Goal: Transaction & Acquisition: Obtain resource

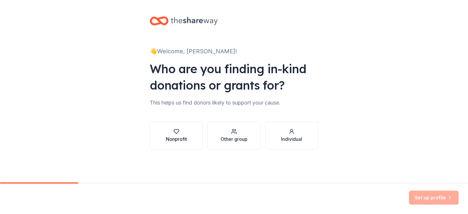
click at [182, 141] on div "Nonprofit" at bounding box center [176, 138] width 21 height 7
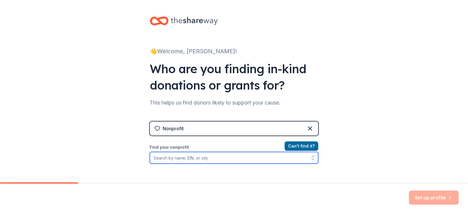
click at [260, 158] on input "Find your nonprofit" at bounding box center [234, 158] width 168 height 12
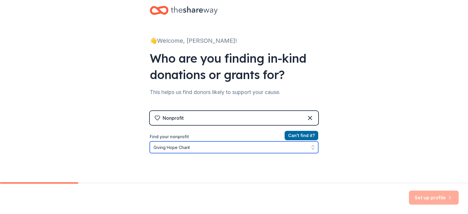
type input "Giving Hope Charity"
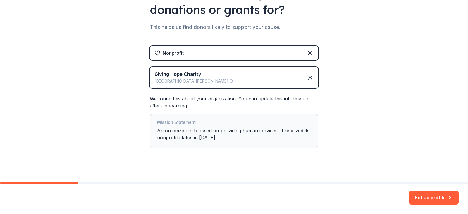
scroll to position [81, 0]
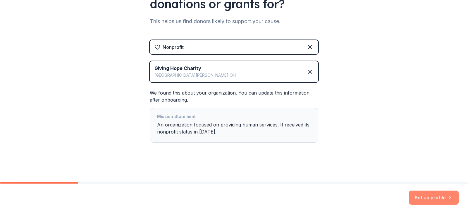
click at [430, 194] on button "Set up profile" at bounding box center [434, 197] width 50 height 14
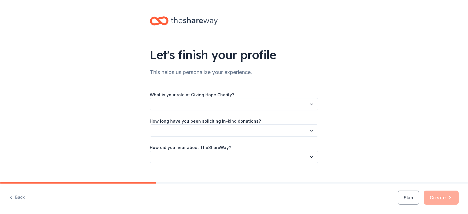
click at [246, 105] on button "button" at bounding box center [234, 104] width 168 height 12
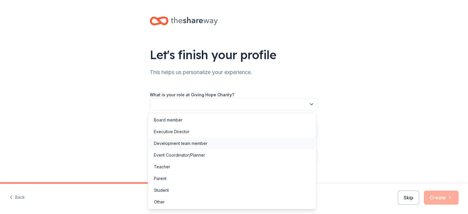
click at [198, 142] on div "Development team member" at bounding box center [180, 143] width 53 height 7
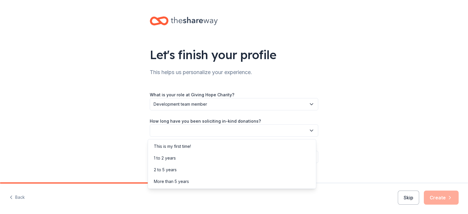
click at [202, 129] on button "button" at bounding box center [234, 130] width 168 height 12
click at [190, 158] on div "1 to 2 years" at bounding box center [231, 158] width 165 height 12
click at [190, 158] on button "button" at bounding box center [234, 157] width 168 height 12
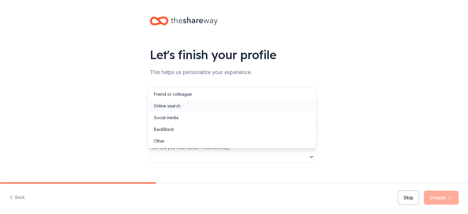
click at [192, 107] on div "Online search" at bounding box center [231, 106] width 165 height 12
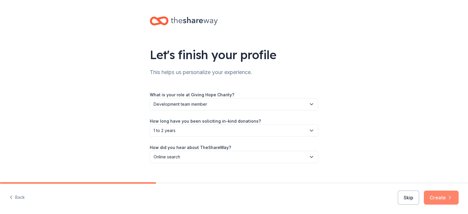
click at [438, 197] on button "Create" at bounding box center [441, 197] width 35 height 14
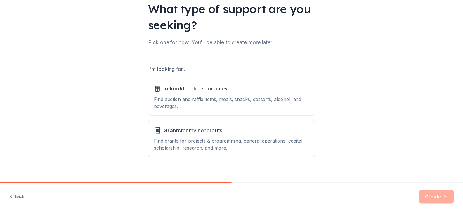
scroll to position [54, 0]
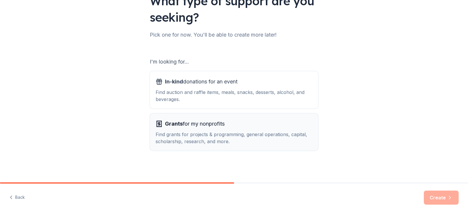
click at [295, 135] on div "Find grants for projects & programming, general operations, capital, scholarshi…" at bounding box center [234, 138] width 157 height 14
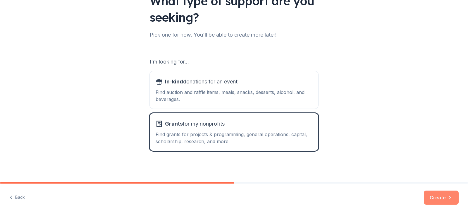
click at [446, 196] on button "Create" at bounding box center [441, 197] width 35 height 14
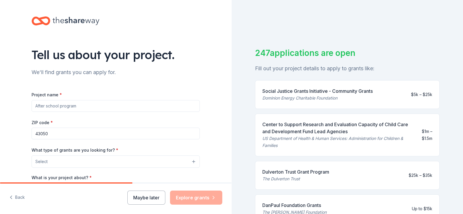
click at [79, 107] on input "Project name *" at bounding box center [116, 106] width 168 height 12
type input "C"
click at [79, 107] on input "Giving" at bounding box center [116, 106] width 168 height 12
type input "Giving Hope Christmas for kids"
click at [24, 121] on div "Tell us about your project. We'll find grants you can apply for. Project name *…" at bounding box center [115, 139] width 187 height 279
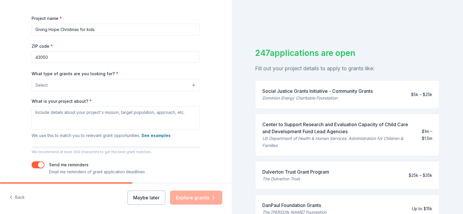
scroll to position [88, 0]
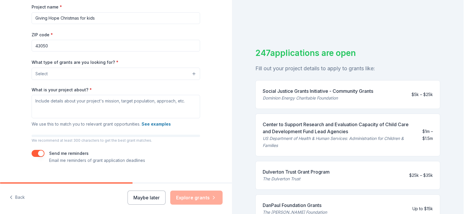
click at [77, 76] on button "Select" at bounding box center [116, 74] width 168 height 12
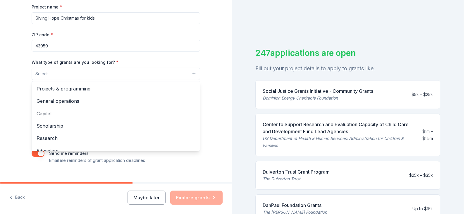
click at [1, 87] on div "Tell us about your project. We'll find grants you can apply for. Project name *…" at bounding box center [116, 51] width 232 height 279
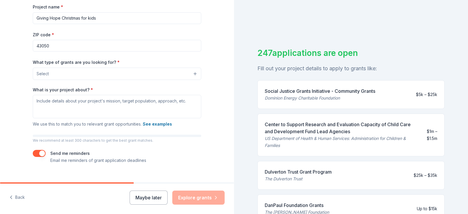
click at [84, 78] on button "Select" at bounding box center [117, 74] width 168 height 12
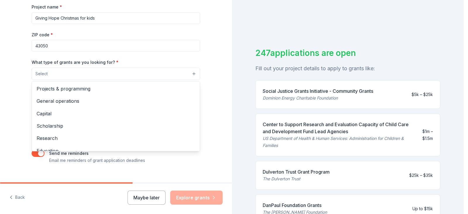
click at [5, 70] on div "Tell us about your project. We'll find grants you can apply for. Project name *…" at bounding box center [116, 51] width 232 height 279
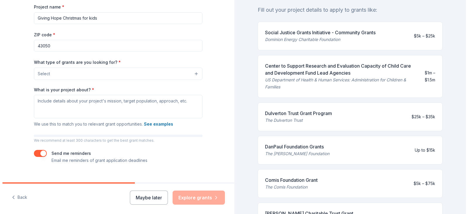
scroll to position [29, 0]
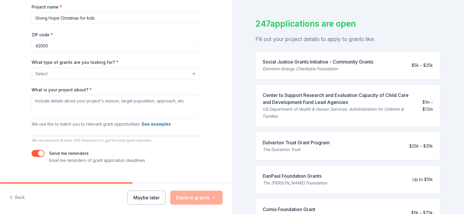
click at [99, 71] on button "Select" at bounding box center [116, 74] width 168 height 12
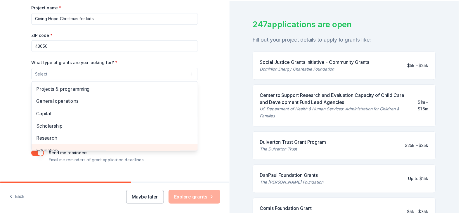
scroll to position [58, 0]
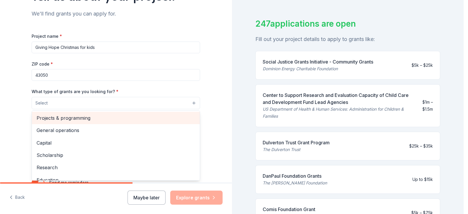
click at [99, 120] on span "Projects & programming" at bounding box center [116, 118] width 158 height 8
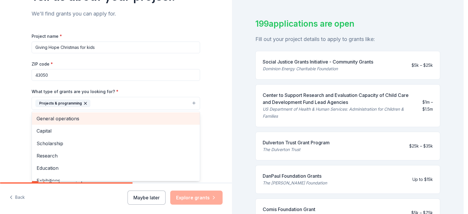
click at [39, 119] on span "General operations" at bounding box center [116, 119] width 158 height 8
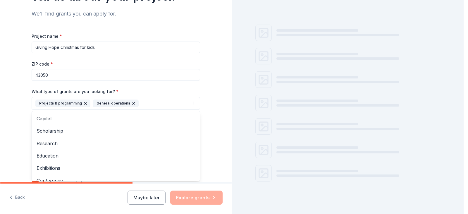
click at [11, 108] on div "Tell us about your project. We'll find grants you can apply for. Project name *…" at bounding box center [116, 82] width 232 height 280
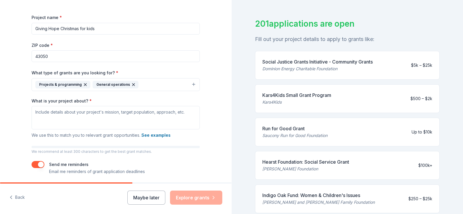
scroll to position [88, 0]
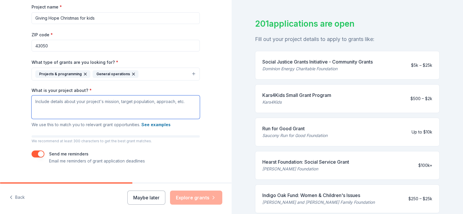
click at [65, 113] on textarea "What is your project about? *" at bounding box center [116, 106] width 168 height 23
click at [112, 105] on textarea "What is your project about? *" at bounding box center [116, 106] width 168 height 23
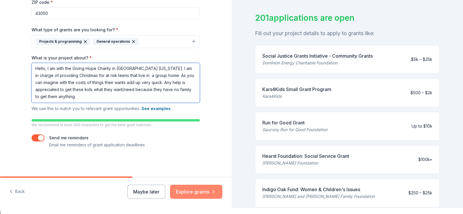
scroll to position [7, 0]
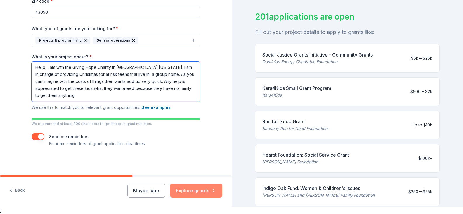
type textarea "Hello, I am with the Giving Hope Charity in Mount Vernon Ohio. I am in charge o…"
click at [208, 192] on button "Explore grants" at bounding box center [196, 190] width 52 height 14
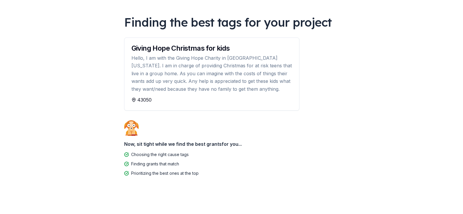
scroll to position [36, 0]
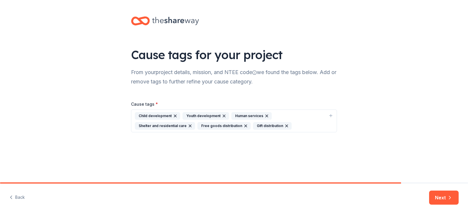
click at [189, 125] on icon "button" at bounding box center [190, 126] width 2 height 2
click at [437, 198] on button "Next" at bounding box center [444, 197] width 30 height 14
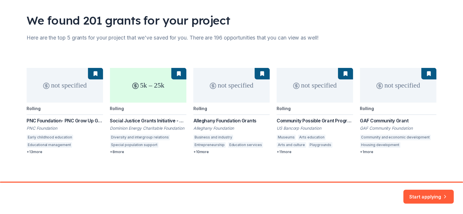
scroll to position [36, 0]
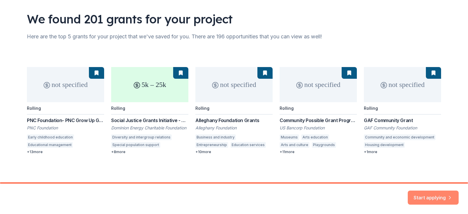
click at [443, 196] on button "Start applying" at bounding box center [433, 194] width 51 height 14
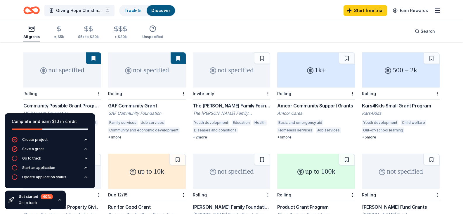
scroll to position [146, 0]
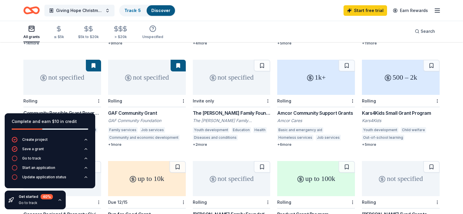
click at [402, 78] on div "500 – 2k" at bounding box center [401, 77] width 78 height 35
click at [60, 78] on div "not specified" at bounding box center [62, 77] width 78 height 35
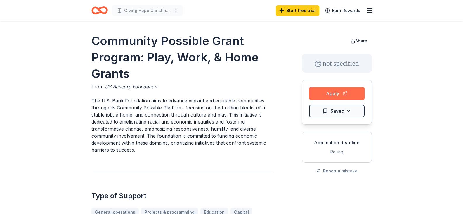
click at [338, 91] on button "Apply" at bounding box center [337, 93] width 56 height 13
